Goal: Transaction & Acquisition: Purchase product/service

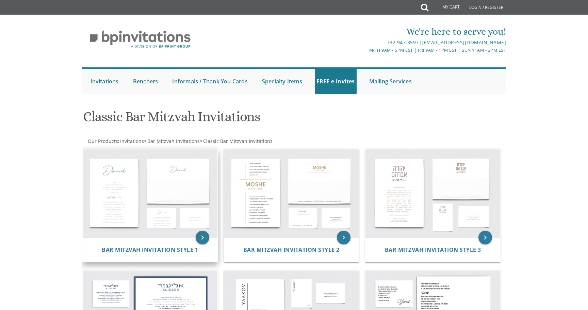
click at [141, 186] on img at bounding box center [150, 194] width 135 height 89
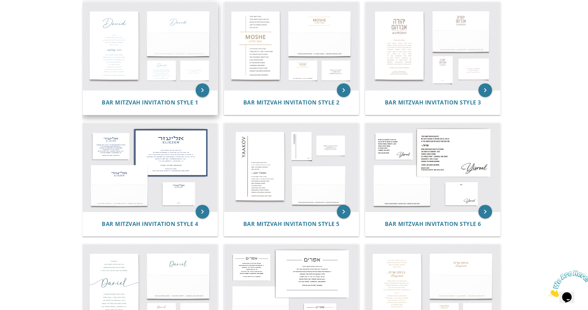
scroll to position [191, 0]
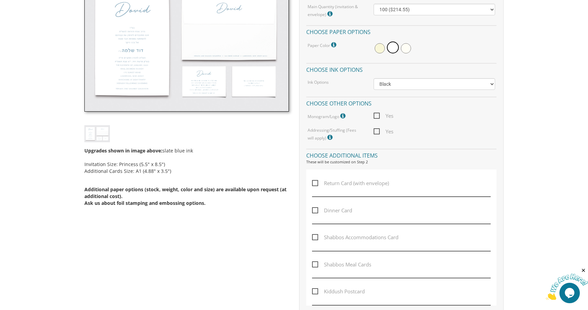
scroll to position [282, 0]
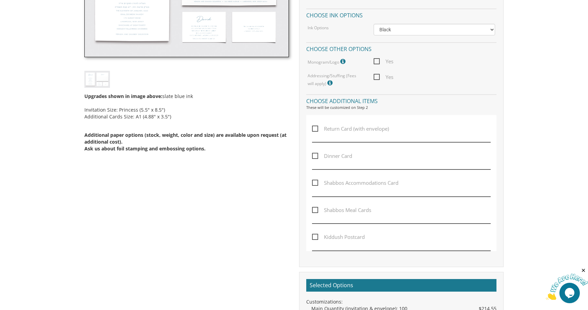
click at [339, 133] on span "Return Card (with envelope)" at bounding box center [350, 129] width 77 height 9
click at [317, 130] on input "Return Card (with envelope)" at bounding box center [314, 128] width 4 height 4
checkbox input "true"
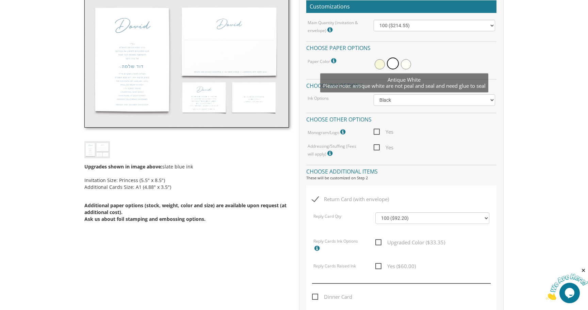
scroll to position [357, 0]
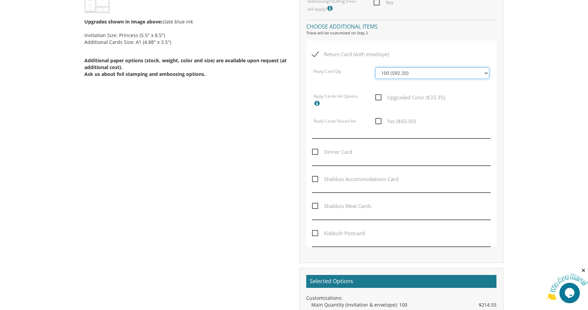
click at [436, 77] on select "100 ($92.20) 200 ($119.30) 300 ($141.90) 400 ($168.75) 500 ($191.00) 600 ($217.…" at bounding box center [433, 73] width 114 height 12
select select "200"
click at [376, 67] on select "100 ($92.20) 200 ($119.30) 300 ($141.90) 400 ($168.75) 500 ($191.00) 600 ($217.…" at bounding box center [433, 73] width 114 height 12
click at [326, 150] on span "Dinner Card" at bounding box center [332, 152] width 40 height 9
click at [317, 150] on input "Dinner Card" at bounding box center [314, 151] width 4 height 4
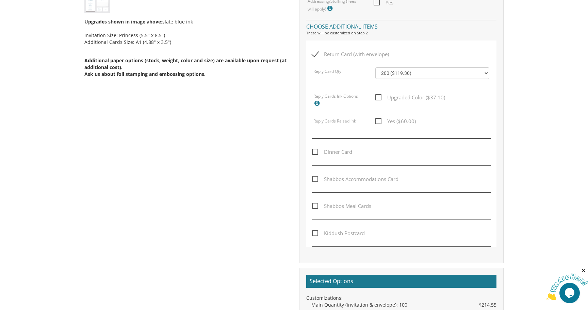
checkbox input "true"
click at [316, 55] on span "Return Card (with envelope)" at bounding box center [350, 54] width 77 height 9
click at [316, 55] on input "Return Card (with envelope)" at bounding box center [314, 53] width 4 height 4
checkbox input "false"
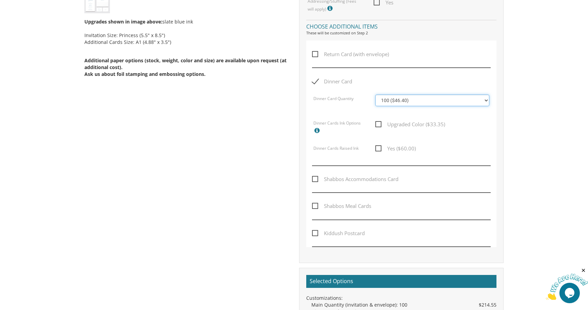
click at [423, 104] on select "100 ($46.40) 200 ($55.20) 300 ($61.85) 400 ($70.60) 500 ($77.20) 600 ($85.95) 7…" at bounding box center [433, 101] width 114 height 12
select select "200"
click at [376, 95] on select "100 ($46.40) 200 ($55.20) 300 ($61.85) 400 ($70.60) 500 ($77.20) 600 ($85.95) 7…" at bounding box center [433, 101] width 114 height 12
